Goal: Task Accomplishment & Management: Complete application form

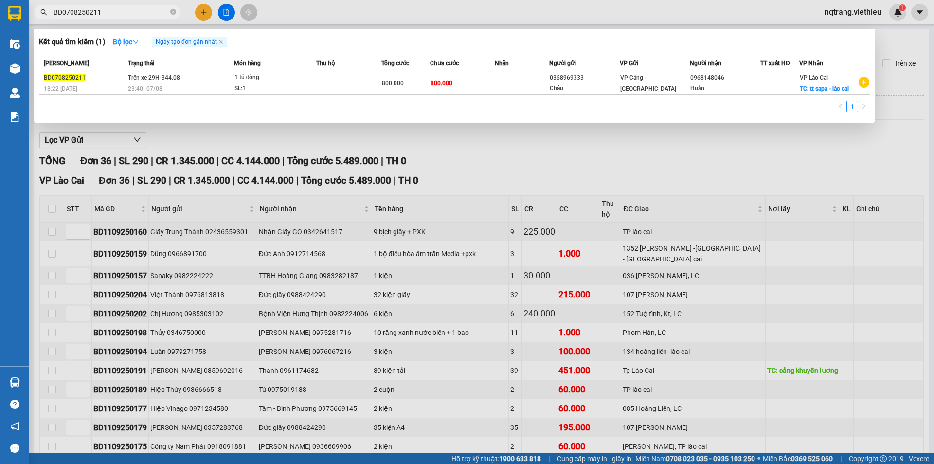
drag, startPoint x: 137, startPoint y: 14, endPoint x: 32, endPoint y: 18, distance: 105.2
click at [32, 18] on div "BD0708250211" at bounding box center [95, 12] width 190 height 15
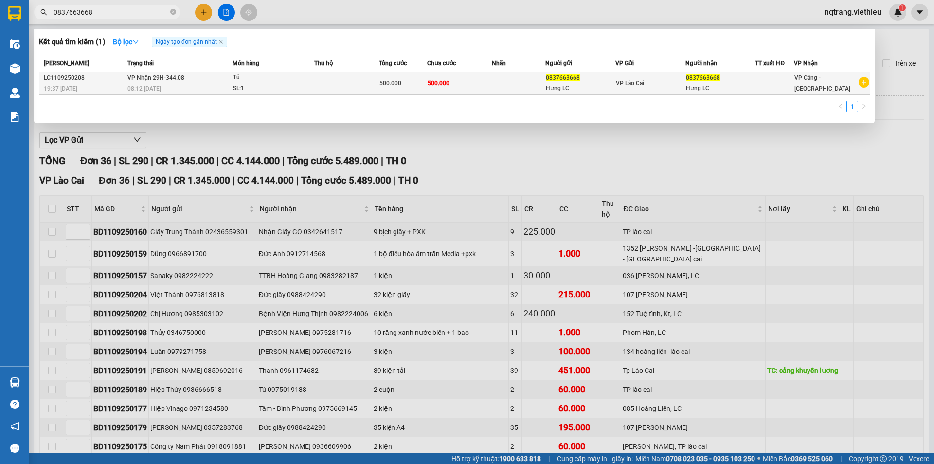
type input "0837663668"
click at [491, 83] on td "500.000" at bounding box center [459, 83] width 65 height 23
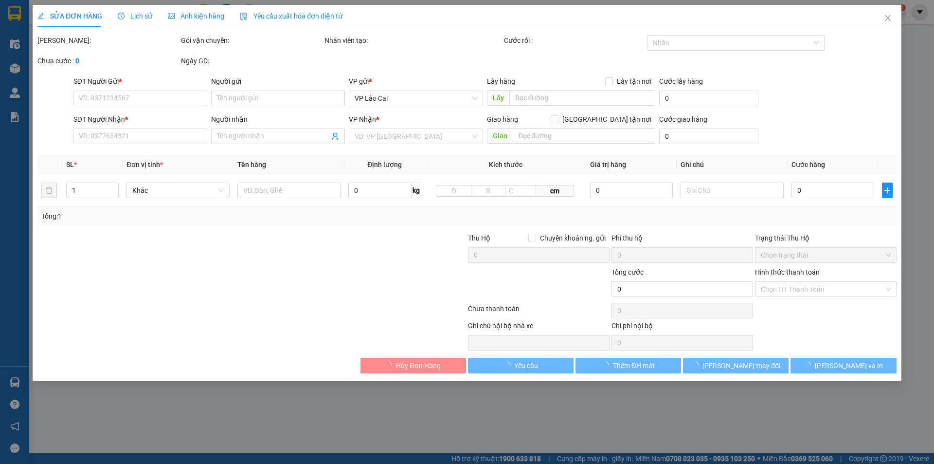
type input "0837663668"
type input "Hưng LC"
type input "0837663668"
type input "Hưng LC"
type input "500.000"
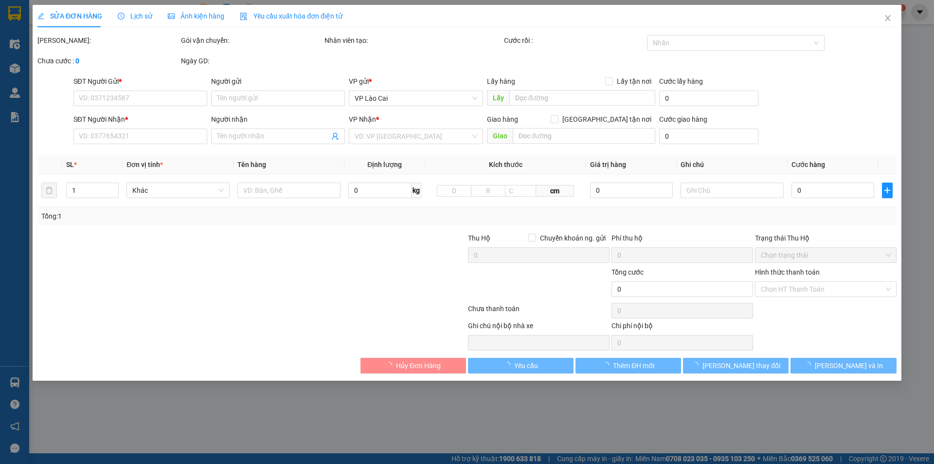
type input "500.000"
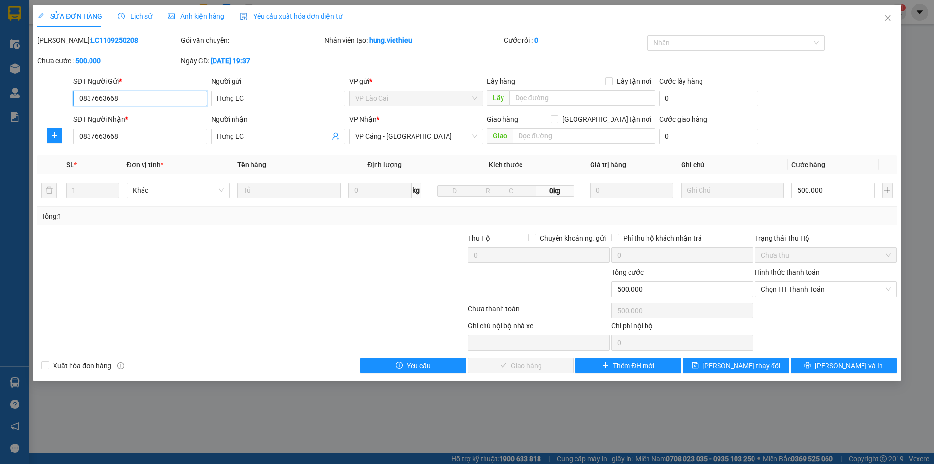
drag, startPoint x: 137, startPoint y: 98, endPoint x: 37, endPoint y: 98, distance: 99.8
click at [37, 98] on div "SĐT Người Gửi * 0837663668 0837663668 Người gửi Hưng LC VP gửi * VP Lào Cai Lấy…" at bounding box center [466, 93] width 861 height 34
type input "0979617005"
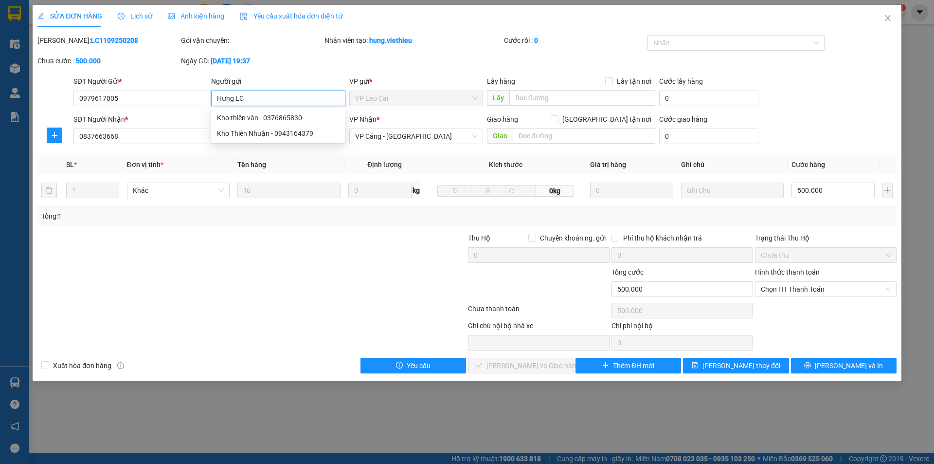
drag, startPoint x: 256, startPoint y: 101, endPoint x: 211, endPoint y: 107, distance: 45.1
click at [211, 107] on div "Người gửi Hưng LC" at bounding box center [278, 93] width 134 height 34
type input "D"
type input "[PERSON_NAME]"
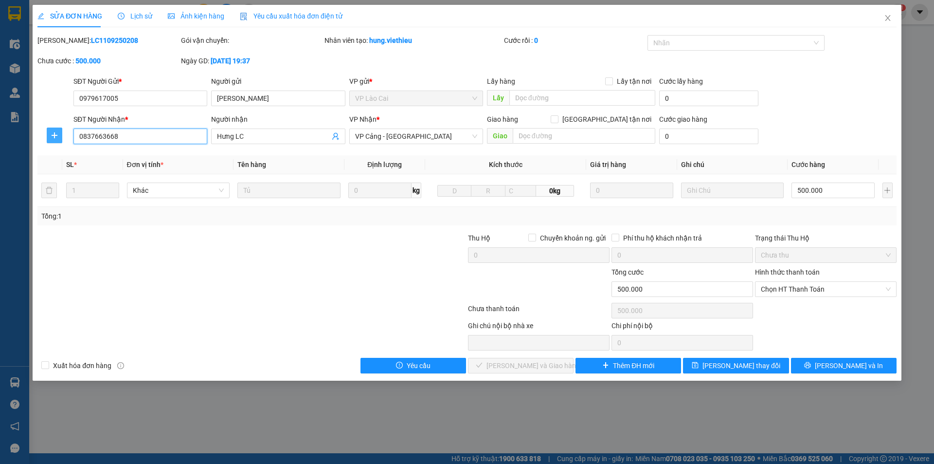
drag, startPoint x: 132, startPoint y: 136, endPoint x: 57, endPoint y: 138, distance: 75.5
click at [57, 138] on div "SĐT Người Nhận * 0837663668 0837663668 Người nhận Hưng LC VP Nhận * VP Cảng - […" at bounding box center [466, 131] width 861 height 34
type input "0911194338"
click at [261, 134] on input "Hưng LC" at bounding box center [273, 136] width 112 height 11
drag, startPoint x: 261, startPoint y: 134, endPoint x: 219, endPoint y: 136, distance: 42.4
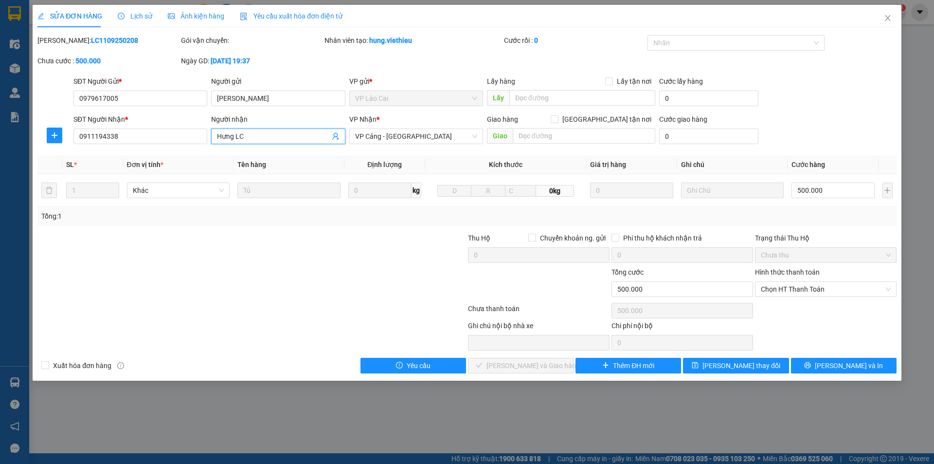
click at [219, 136] on input "Hưng LC" at bounding box center [273, 136] width 112 height 11
type input "Ms [PERSON_NAME] Nippon express"
click at [826, 189] on input "500.000" at bounding box center [833, 190] width 83 height 16
type input "6"
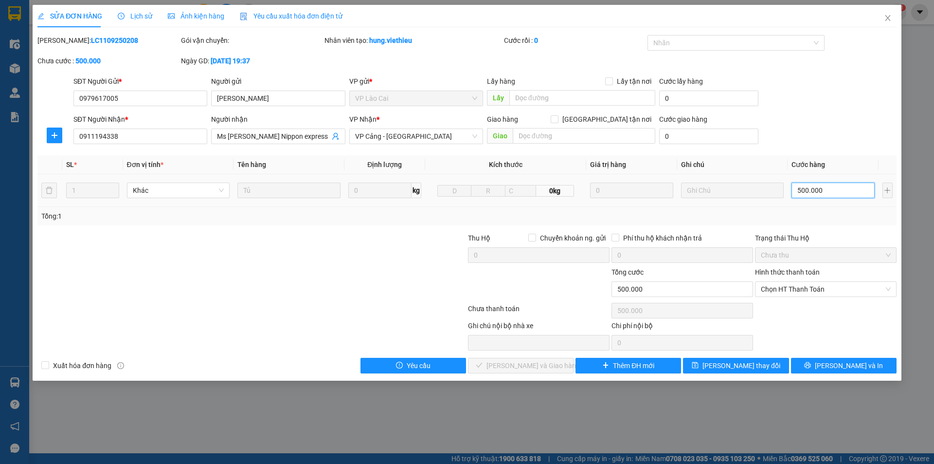
type input "6"
type input "60"
type input "600"
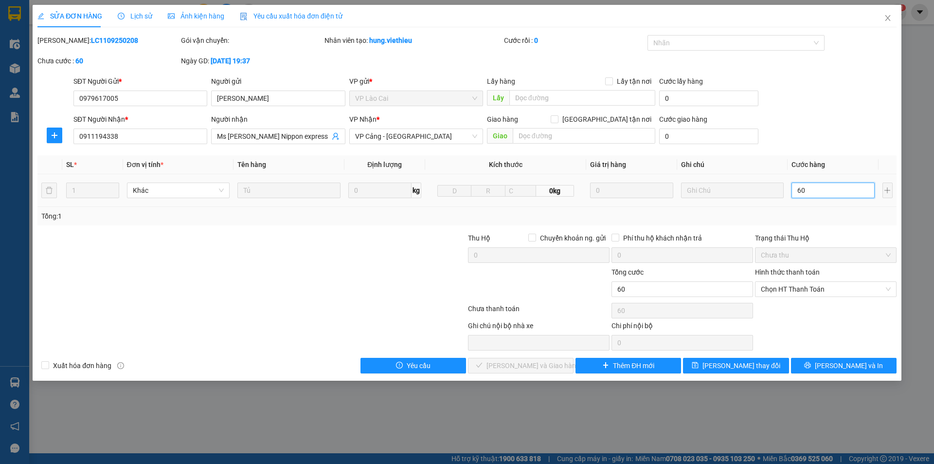
type input "600"
type input "6.000"
type input "60.000"
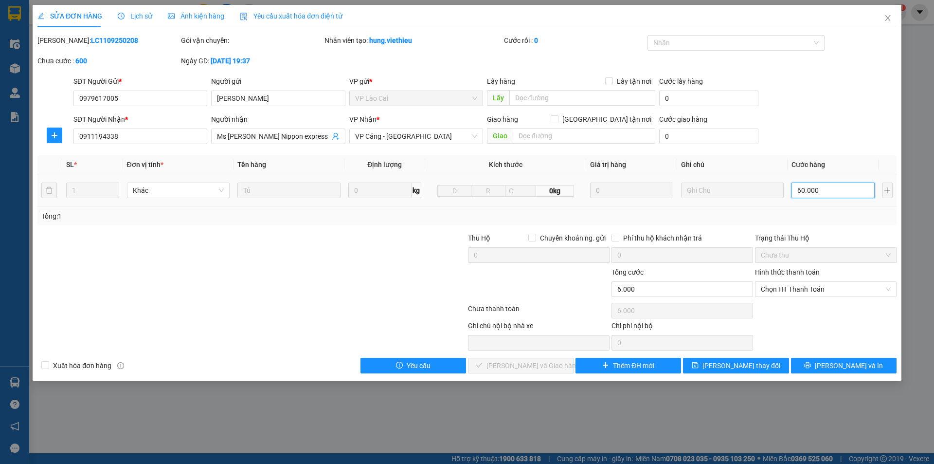
type input "60.000"
type input "600.000"
click at [780, 190] on tr "1 Khác Tủ 0 kg 0kg 0 600.000" at bounding box center [466, 190] width 859 height 33
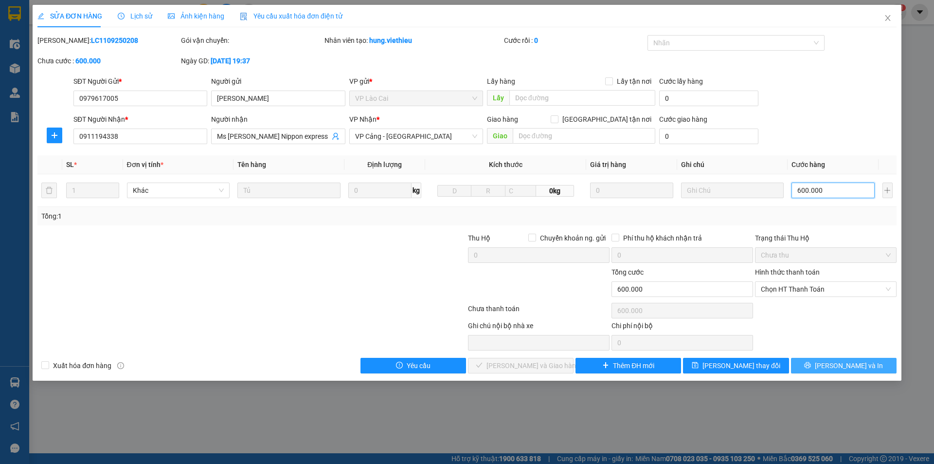
type input "600.000"
click at [823, 364] on button "[PERSON_NAME] và In" at bounding box center [844, 366] width 106 height 16
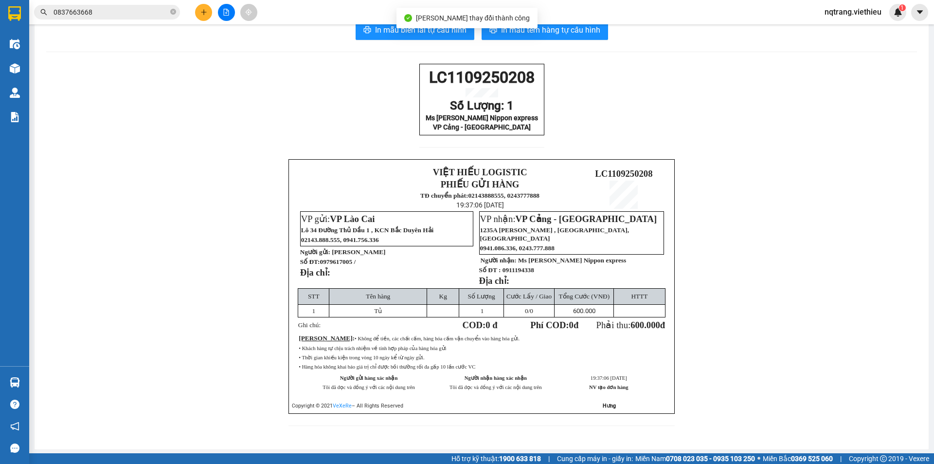
scroll to position [40, 0]
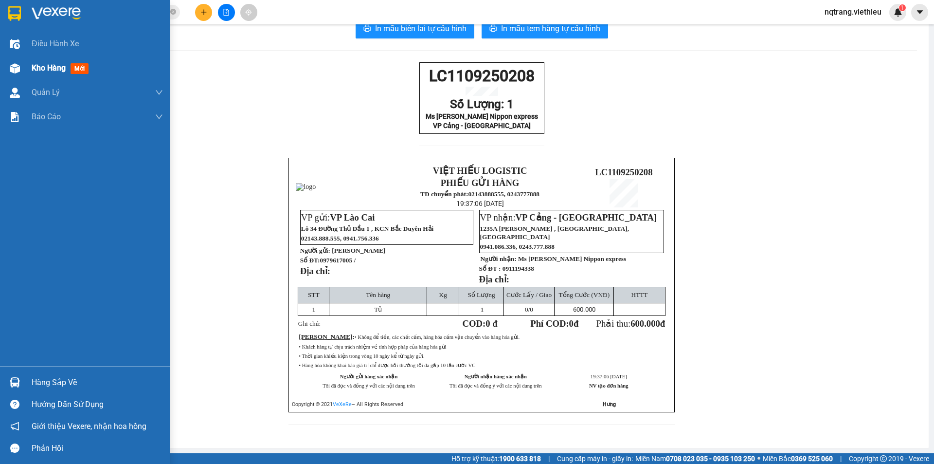
click at [50, 66] on span "Kho hàng" at bounding box center [49, 67] width 34 height 9
